Goal: Navigation & Orientation: Understand site structure

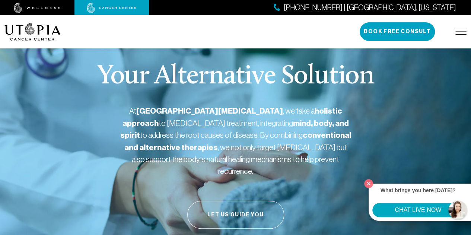
click at [105, 8] on img at bounding box center [112, 8] width 50 height 10
click at [121, 8] on img at bounding box center [112, 8] width 50 height 10
click at [460, 32] on img at bounding box center [460, 32] width 11 height 6
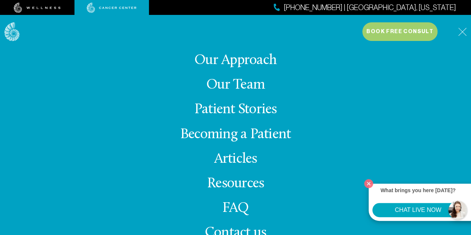
scroll to position [74, 0]
click at [235, 183] on link "Resources" at bounding box center [235, 183] width 57 height 15
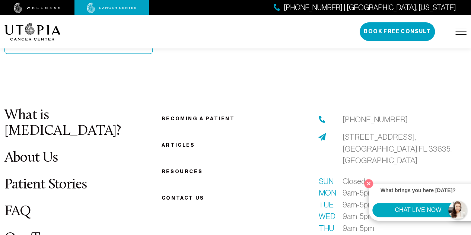
scroll to position [819, 0]
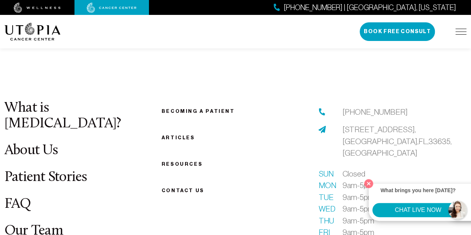
click at [178, 135] on link "Articles" at bounding box center [178, 138] width 33 height 6
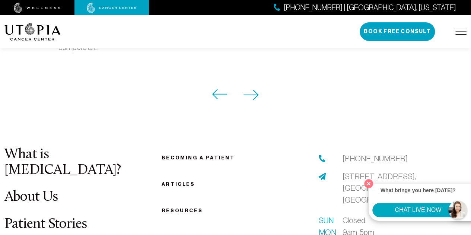
scroll to position [893, 0]
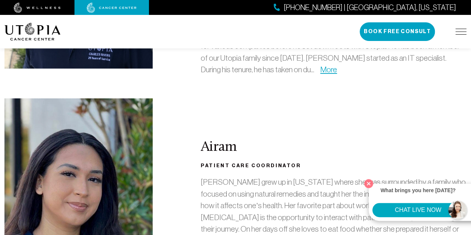
scroll to position [1638, 0]
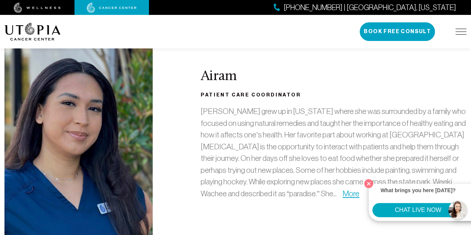
click at [465, 29] on img at bounding box center [460, 32] width 11 height 6
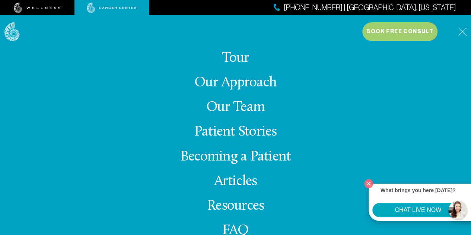
click at [256, 84] on link "Our Approach" at bounding box center [235, 83] width 82 height 15
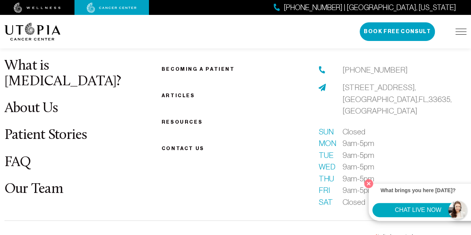
scroll to position [2643, 0]
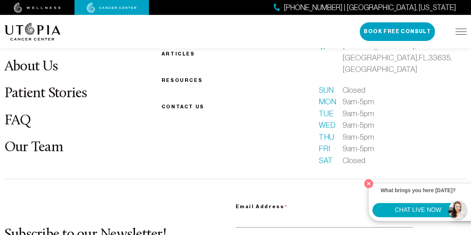
click at [459, 33] on img at bounding box center [460, 32] width 11 height 6
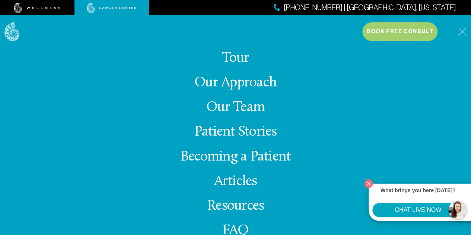
scroll to position [22, 0]
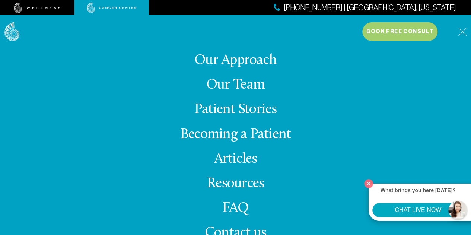
click at [254, 111] on link "Patient Stories" at bounding box center [235, 109] width 83 height 15
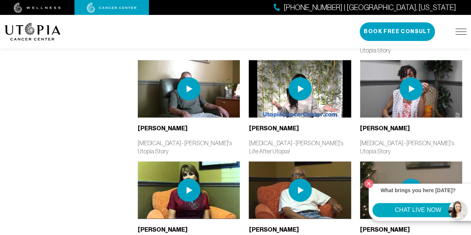
scroll to position [819, 0]
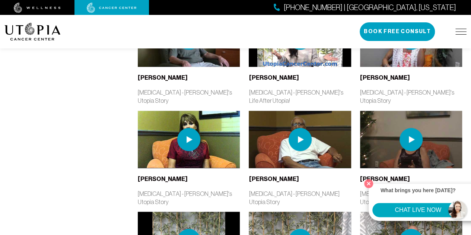
click at [461, 30] on img at bounding box center [460, 32] width 11 height 6
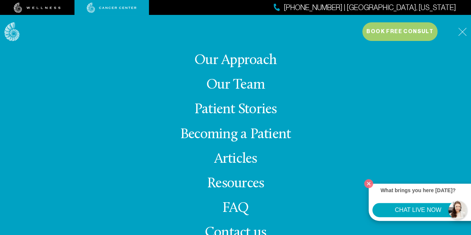
scroll to position [968, 0]
click at [243, 138] on link "Becoming a Patient" at bounding box center [235, 134] width 111 height 15
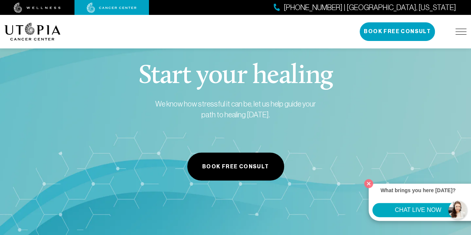
scroll to position [782, 0]
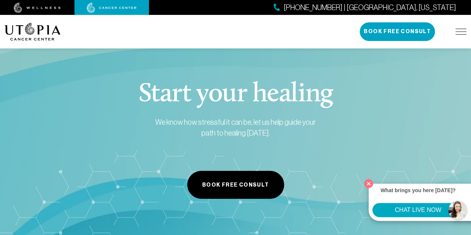
click at [461, 34] on img at bounding box center [460, 32] width 11 height 6
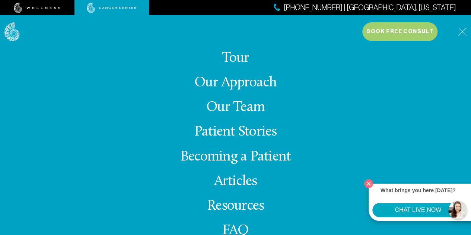
click at [234, 85] on link "Our Approach" at bounding box center [235, 83] width 82 height 15
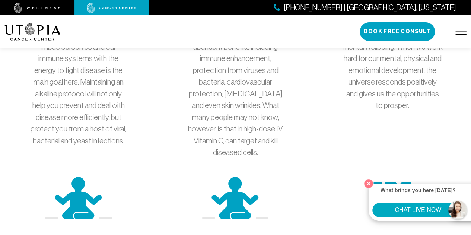
scroll to position [1452, 0]
